Goal: Navigation & Orientation: Find specific page/section

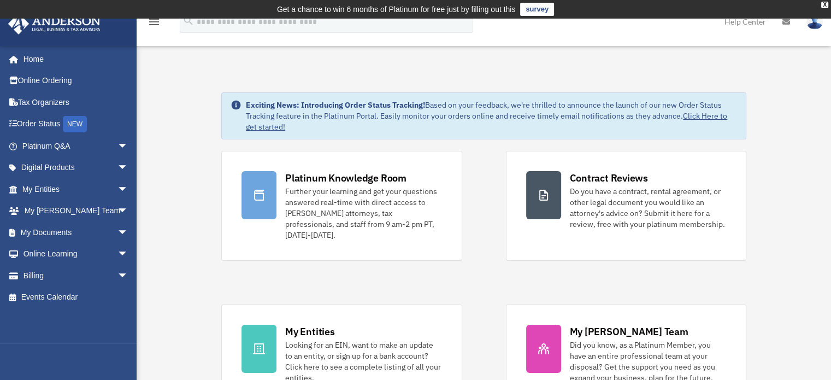
click at [498, 23] on img at bounding box center [814, 22] width 16 height 16
click at [498, 4] on div "X" at bounding box center [824, 5] width 7 height 7
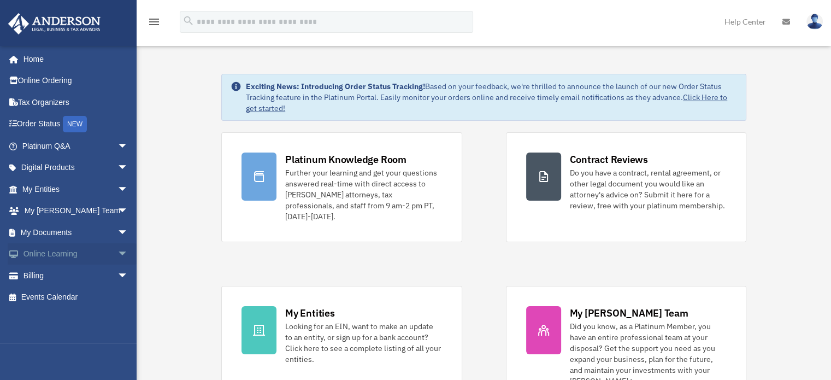
click at [72, 258] on link "Online Learning arrow_drop_down" at bounding box center [76, 254] width 137 height 22
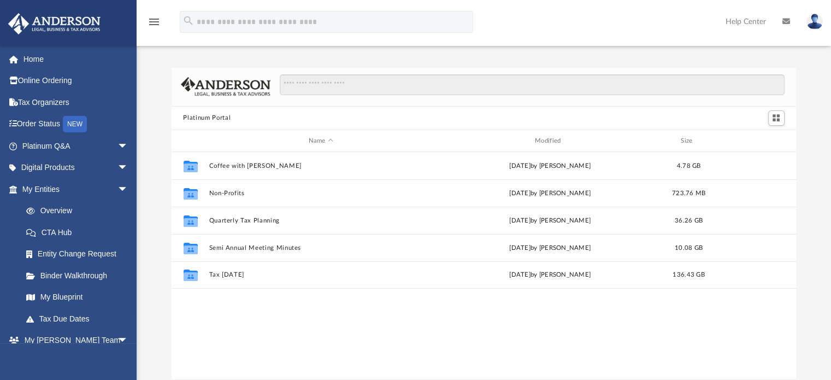
scroll to position [240, 616]
click at [32, 59] on link "Home" at bounding box center [76, 59] width 137 height 22
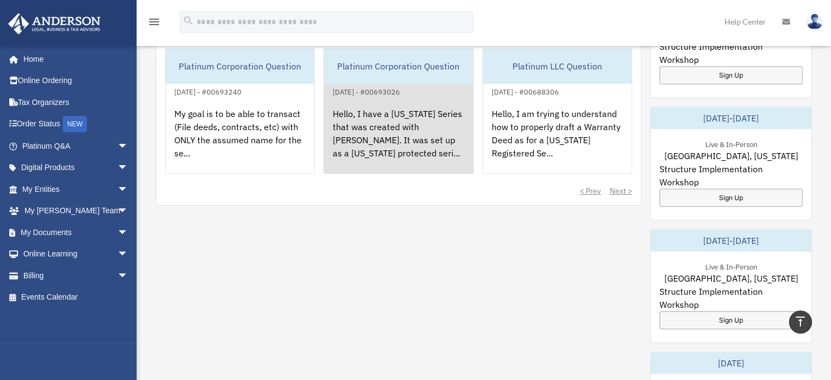
scroll to position [476, 0]
